Goal: Transaction & Acquisition: Purchase product/service

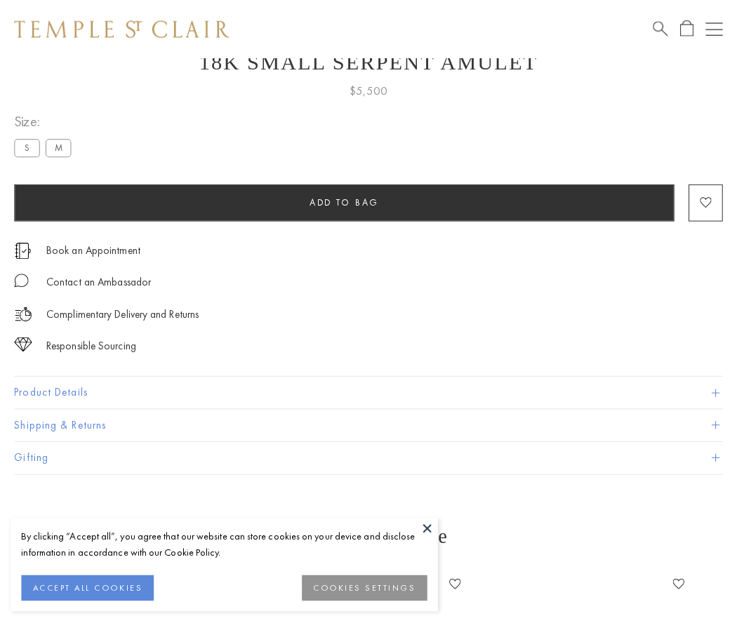
scroll to position [55, 0]
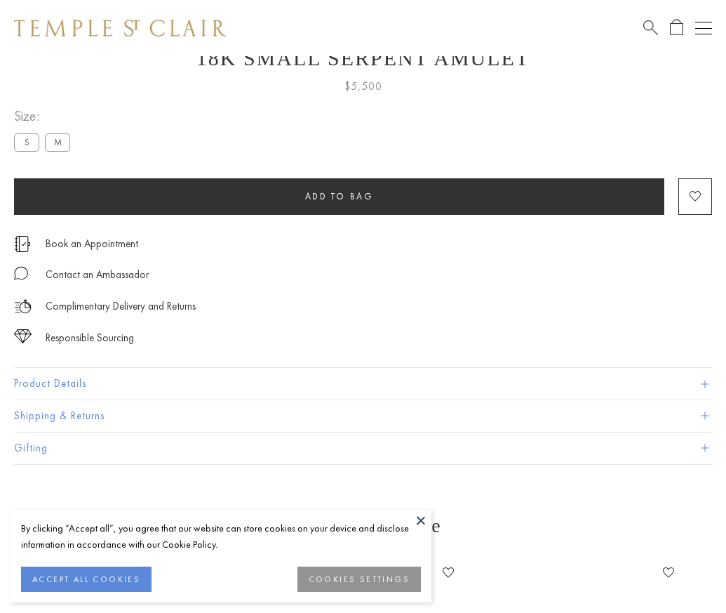
click at [339, 196] on span "Add to bag" at bounding box center [339, 196] width 69 height 12
